Goal: Obtain resource: Download file/media

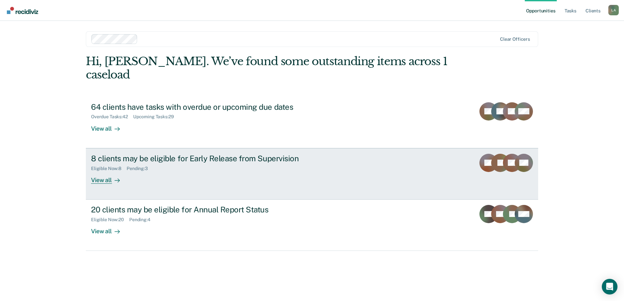
click at [99, 171] on div "View all" at bounding box center [109, 177] width 37 height 13
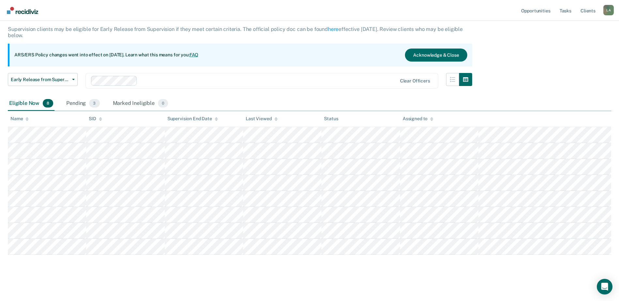
scroll to position [38, 0]
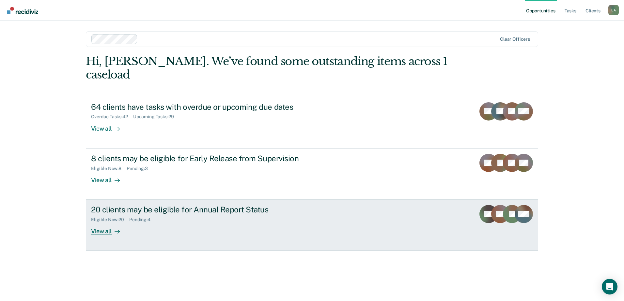
click at [108, 223] on div "View all" at bounding box center [109, 229] width 37 height 13
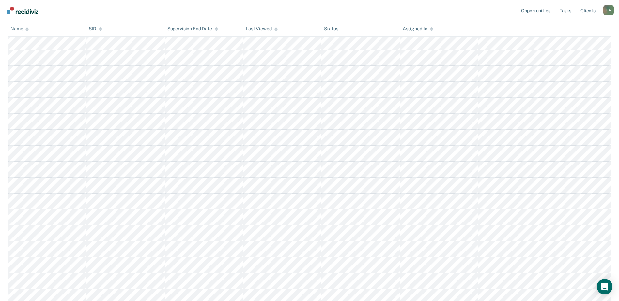
scroll to position [196, 0]
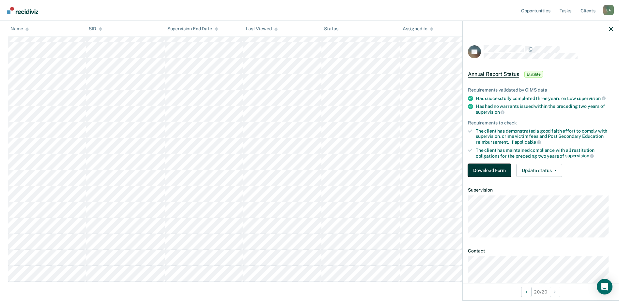
click at [492, 165] on button "Download Form" at bounding box center [489, 170] width 43 height 13
